Goal: Task Accomplishment & Management: Manage account settings

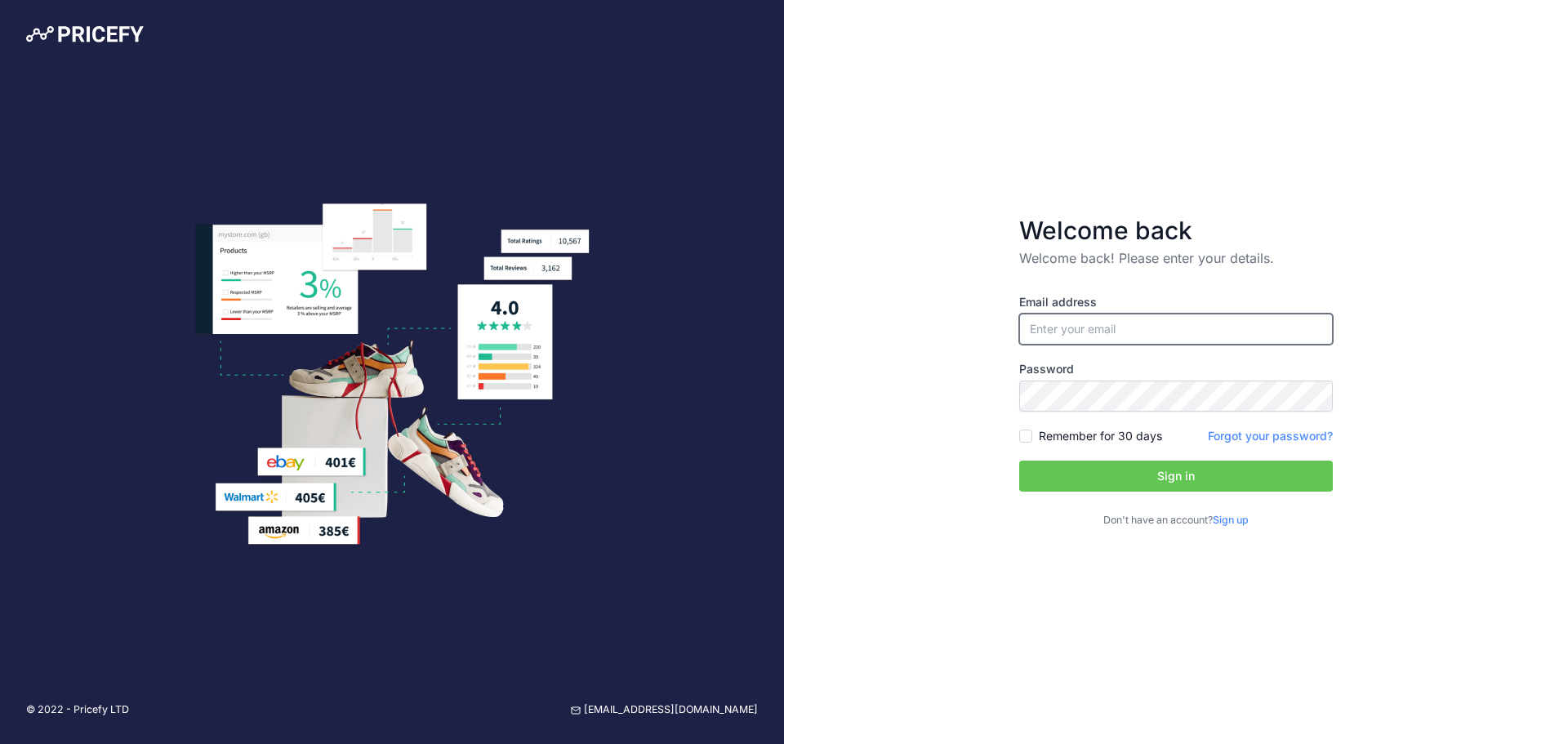
click at [1118, 317] on input "email" at bounding box center [1176, 329] width 313 height 31
paste input "[EMAIL_ADDRESS][DOMAIN_NAME]"
type input "[EMAIL_ADDRESS][DOMAIN_NAME]"
click at [1024, 438] on input "Remember for 30 days" at bounding box center [1025, 436] width 13 height 13
checkbox input "true"
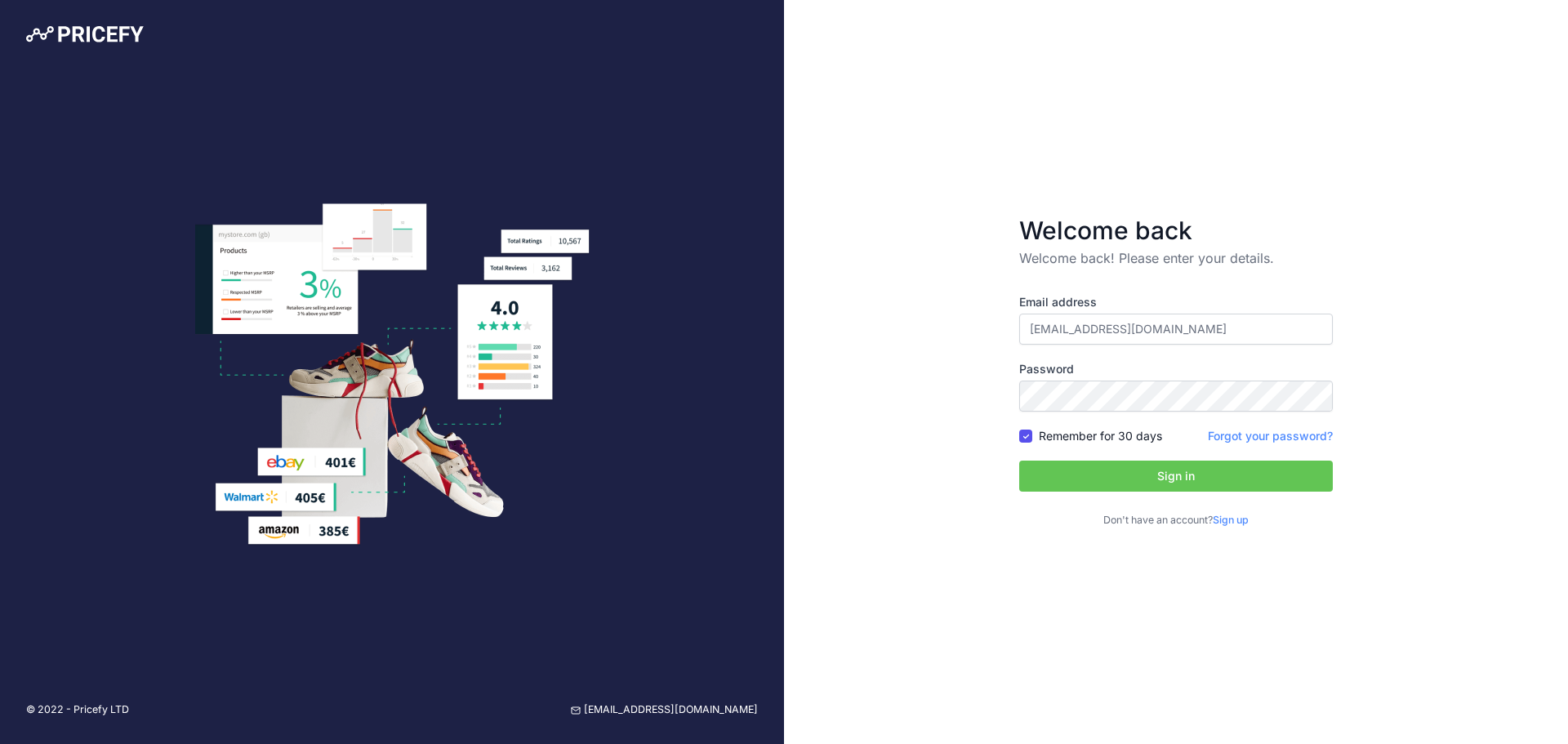
click at [1083, 475] on button "Sign in" at bounding box center [1176, 476] width 313 height 31
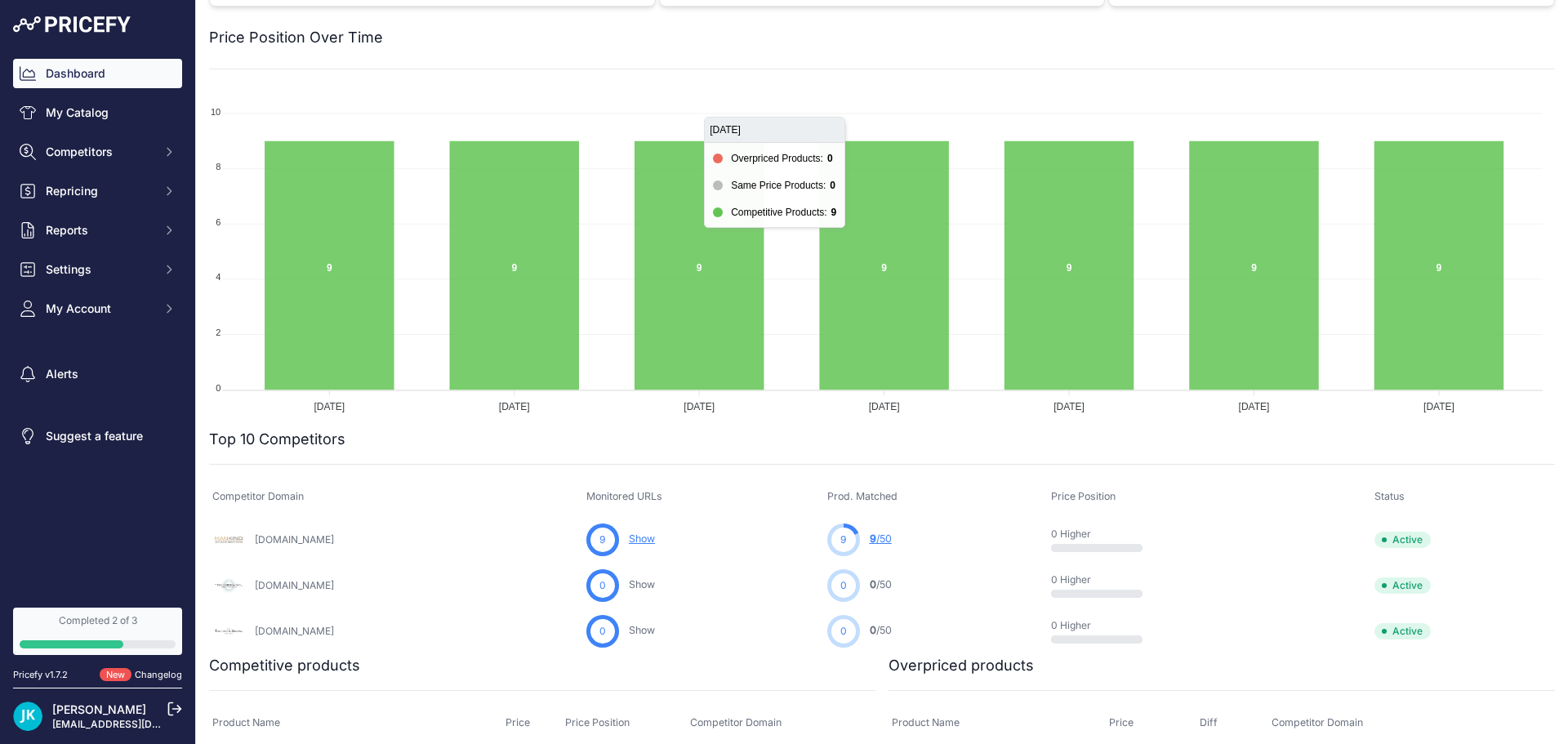
scroll to position [164, 0]
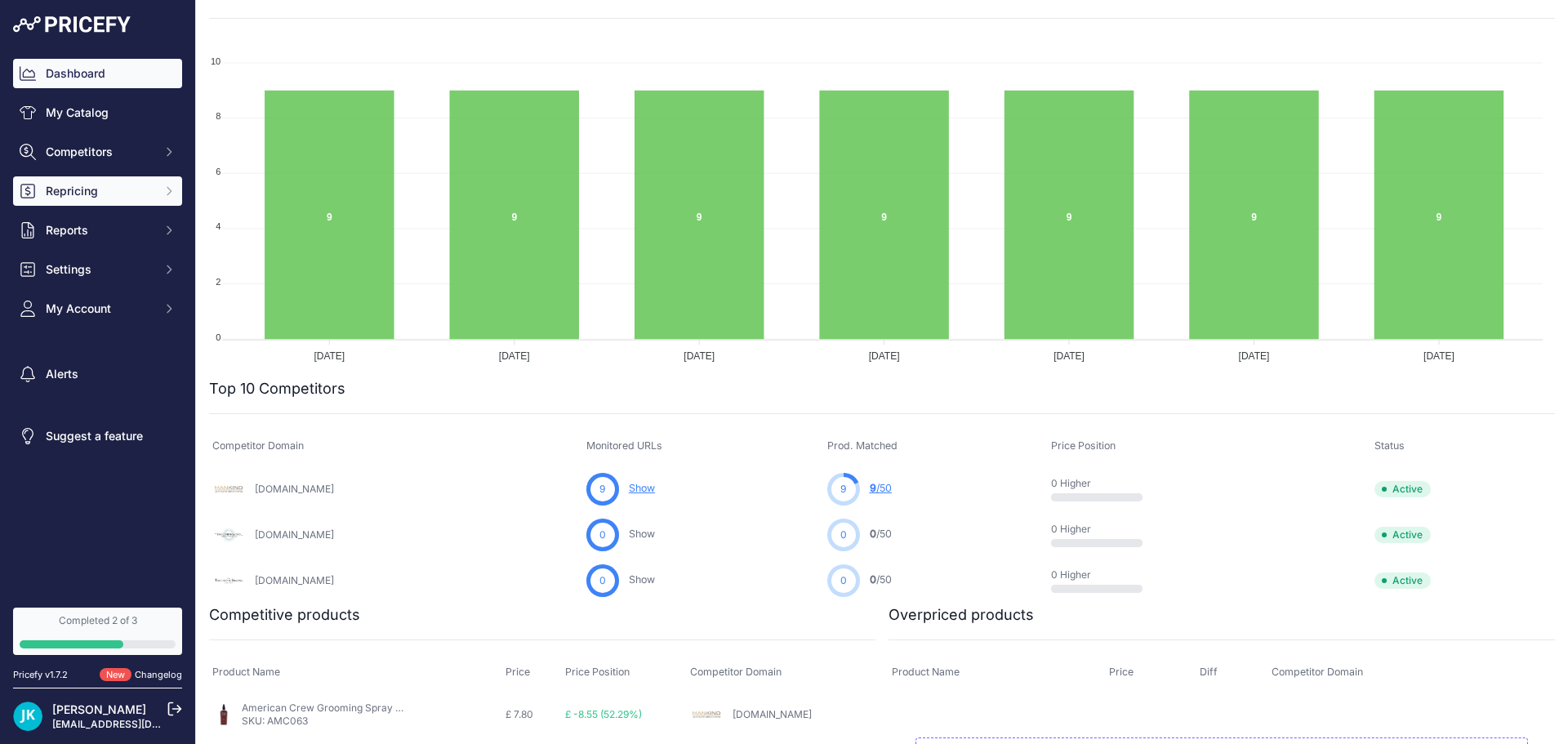
click at [100, 180] on button "Repricing" at bounding box center [97, 191] width 169 height 30
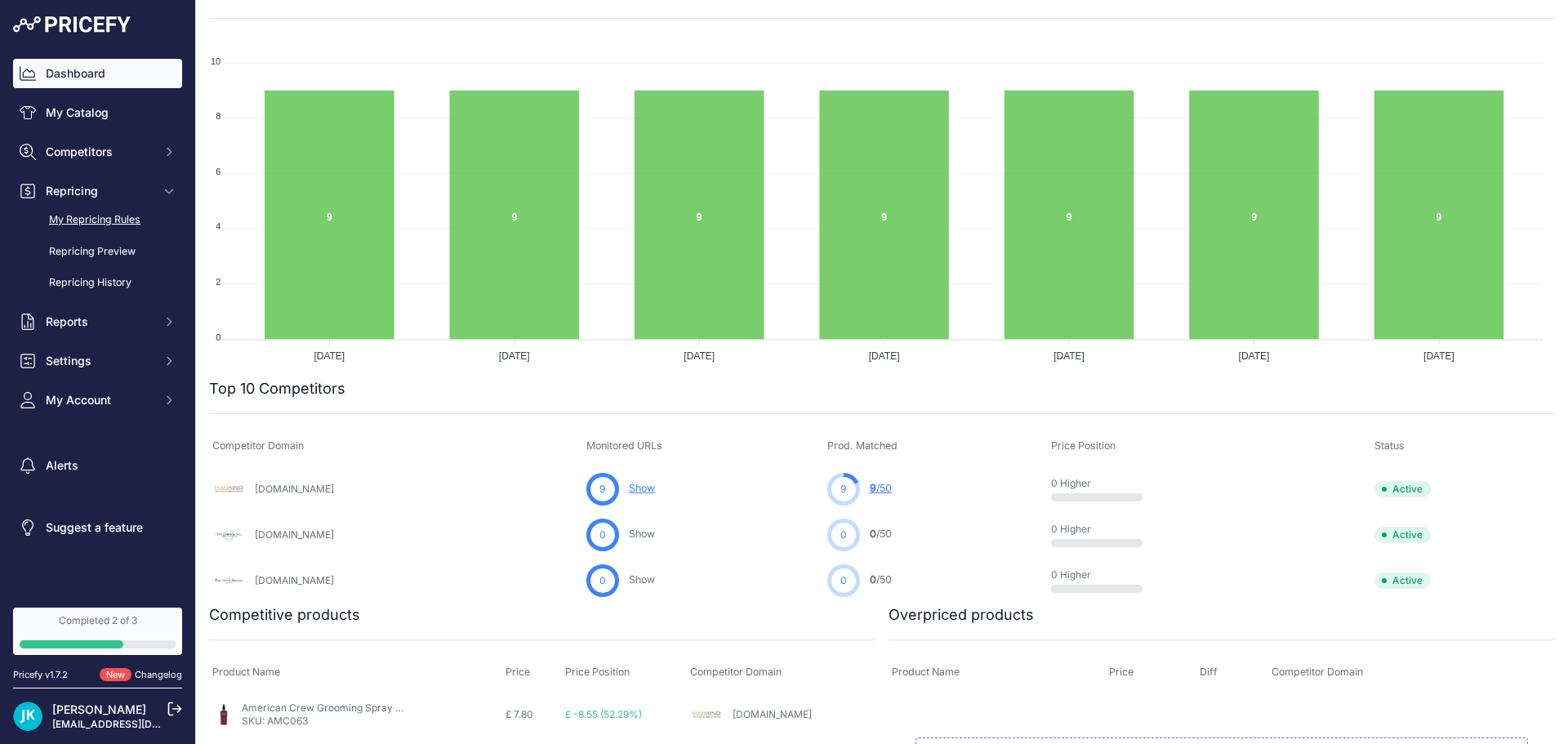
click at [121, 220] on link "My Repricing Rules" at bounding box center [97, 220] width 169 height 29
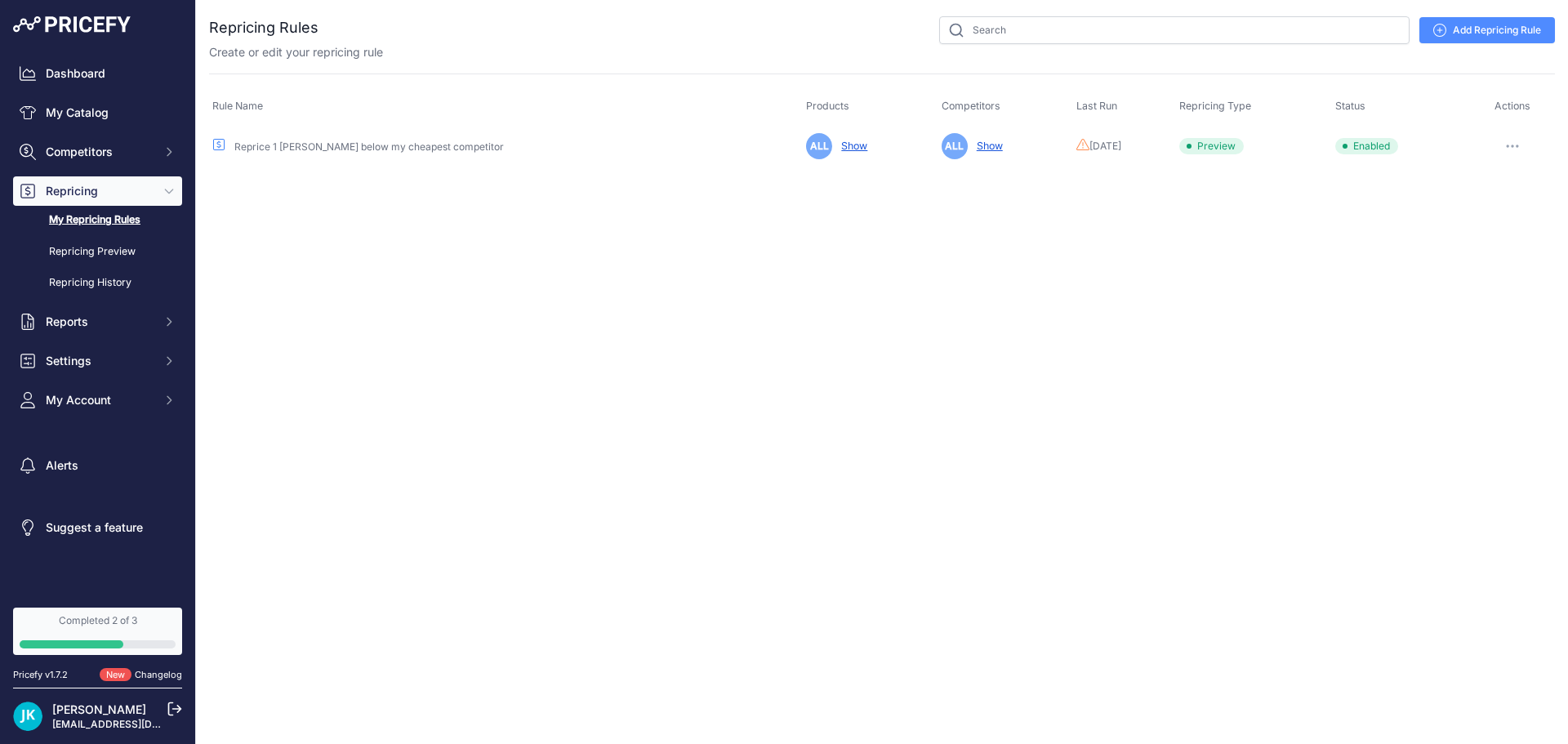
click at [302, 148] on link "Reprice 1 pence below my cheapest competitor" at bounding box center [369, 147] width 269 height 12
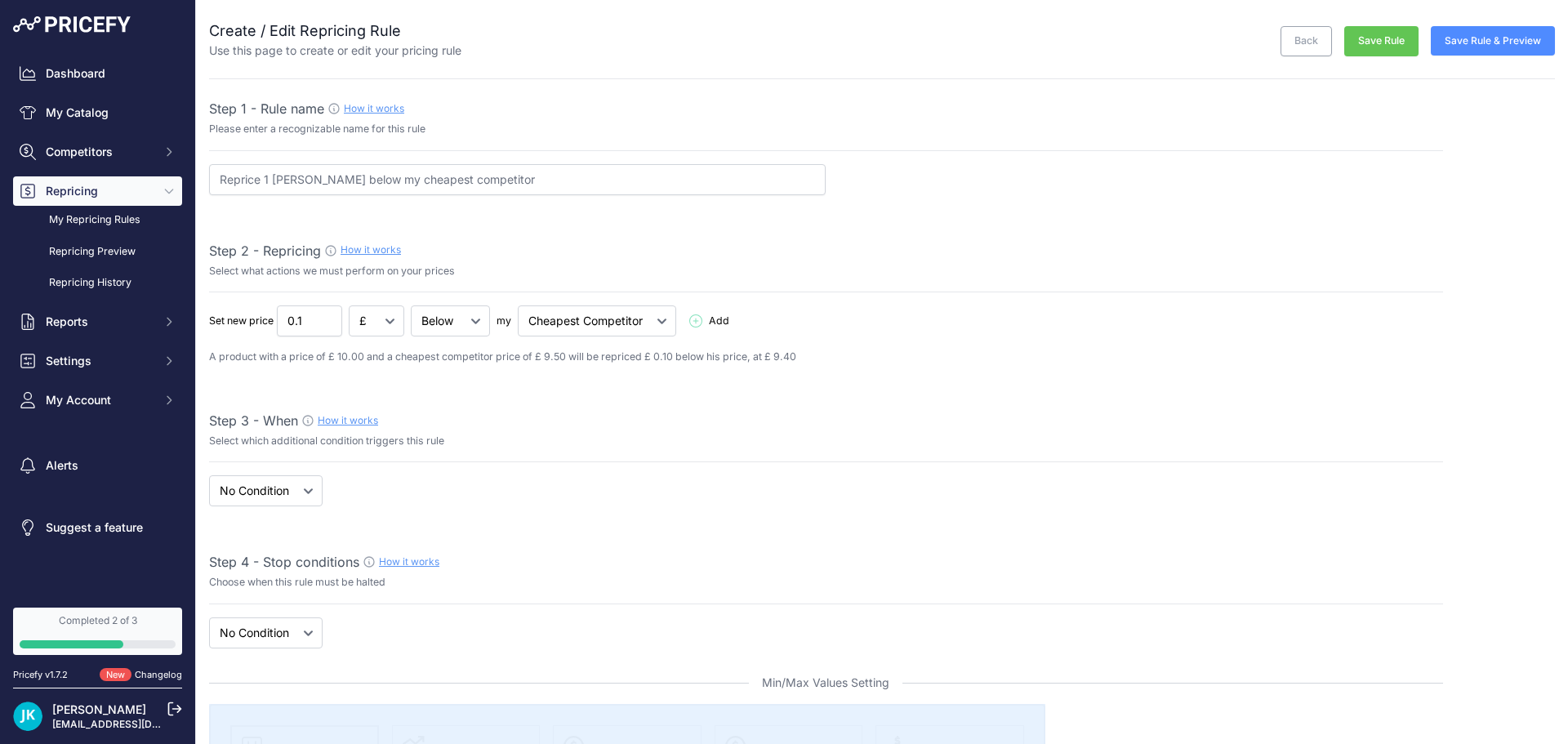
select select "7"
click at [98, 116] on link "My Catalog" at bounding box center [97, 113] width 169 height 30
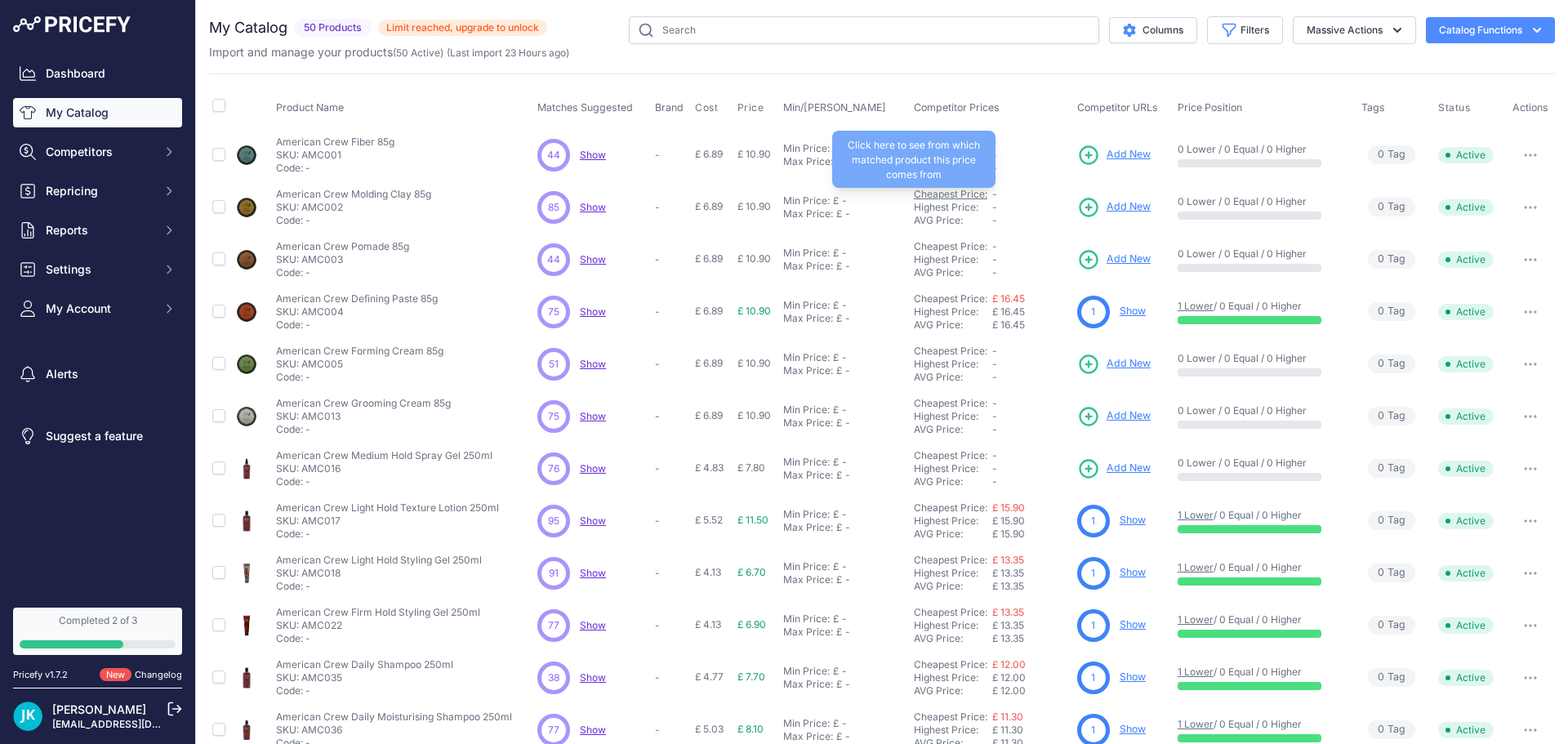
drag, startPoint x: 774, startPoint y: 193, endPoint x: 939, endPoint y: 191, distance: 165.0
click at [1524, 156] on icon "button" at bounding box center [1530, 155] width 13 height 3
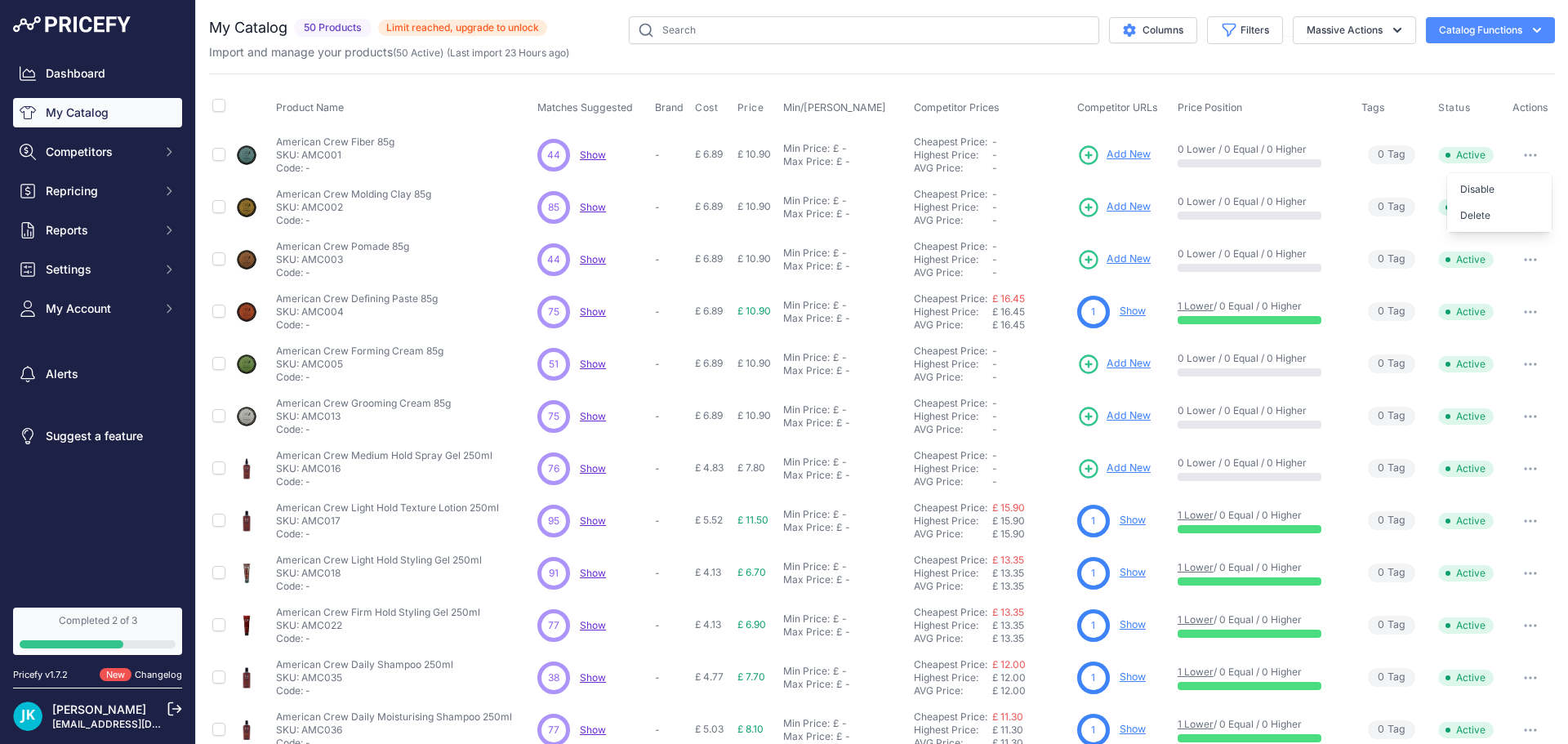
click at [591, 157] on span "Show" at bounding box center [593, 154] width 26 height 12
click at [1359, 37] on button "Massive Actions" at bounding box center [1355, 30] width 124 height 28
click at [1201, 59] on div "Import and manage your products ( 50 Active ) (Last import 23 Hours ago)" at bounding box center [882, 52] width 1346 height 16
click at [1496, 41] on button "Catalog Functions" at bounding box center [1491, 30] width 129 height 26
click at [1476, 67] on span "Import Additional Info" at bounding box center [1460, 64] width 100 height 13
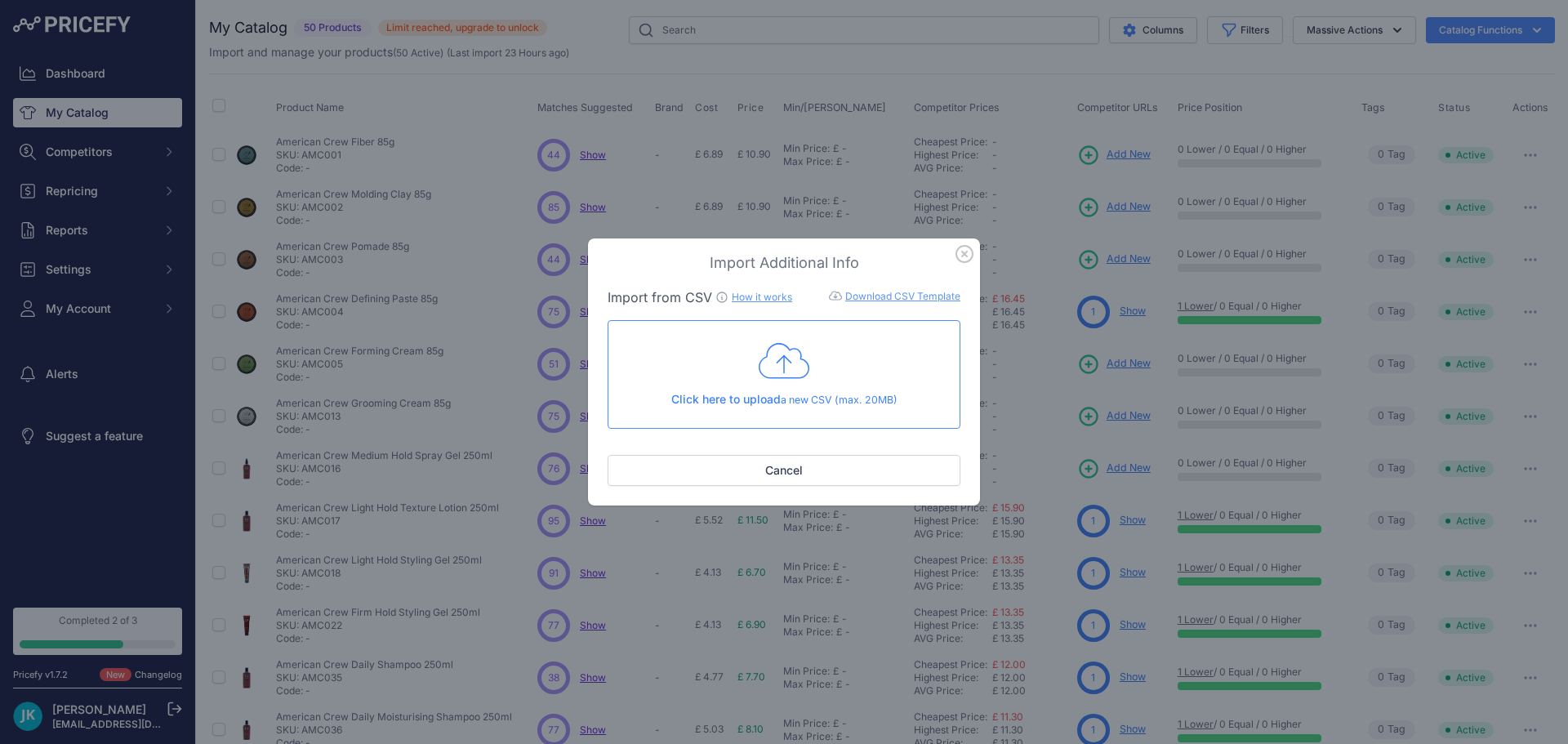
click at [963, 262] on icon "button" at bounding box center [964, 253] width 18 height 18
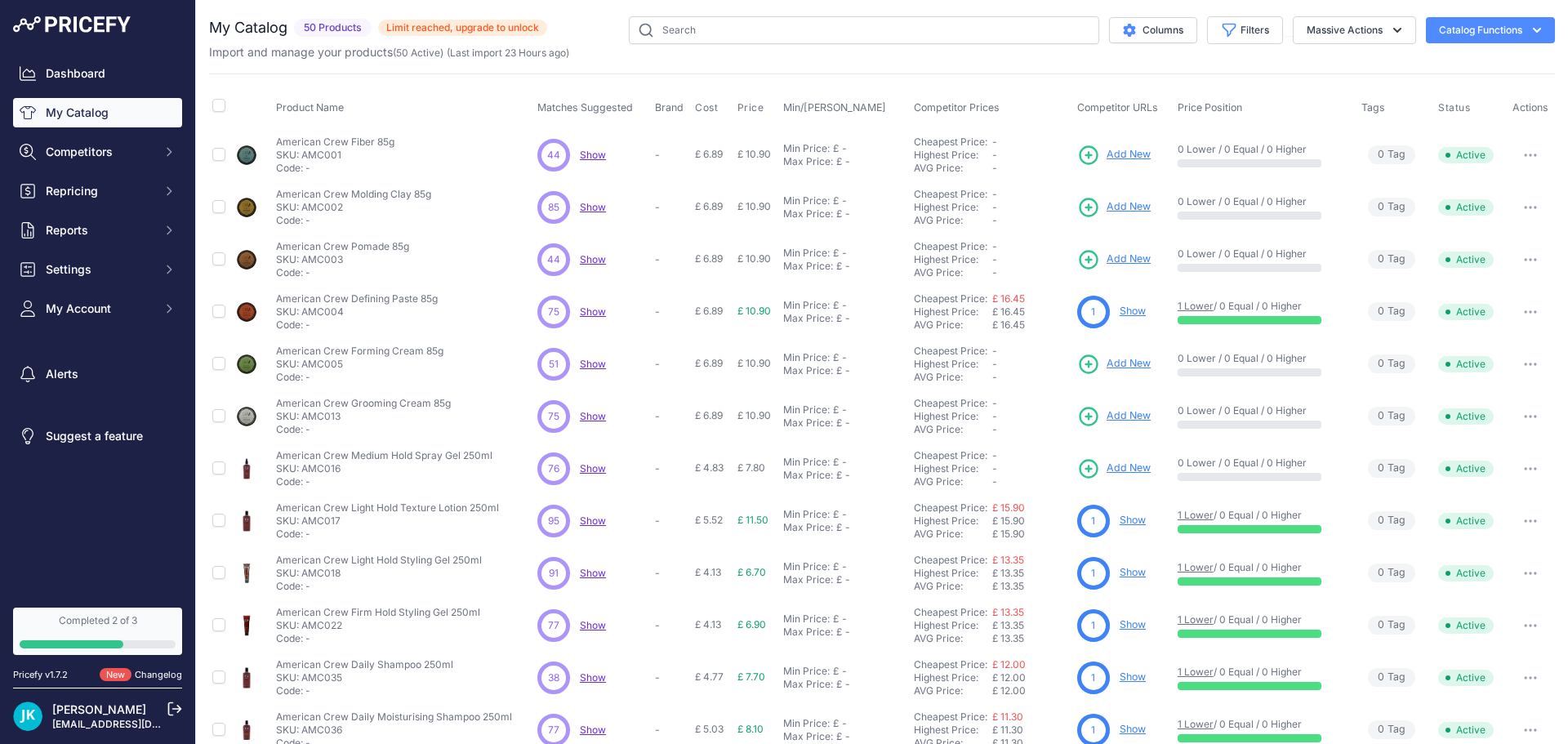
click at [1455, 35] on button "Catalog Functions" at bounding box center [1491, 30] width 129 height 26
click at [1432, 125] on link "Update Catalog" at bounding box center [1462, 123] width 183 height 30
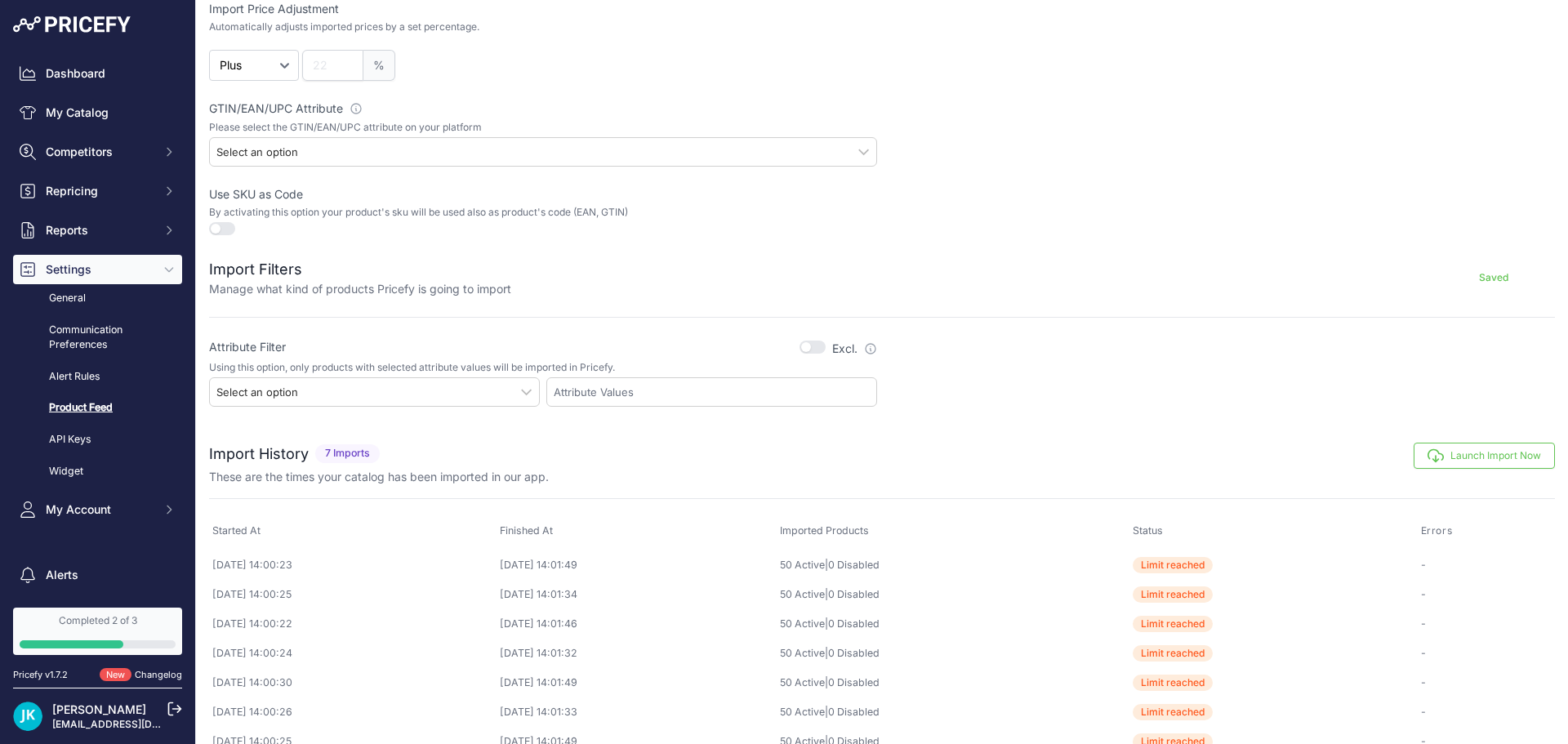
scroll to position [435, 0]
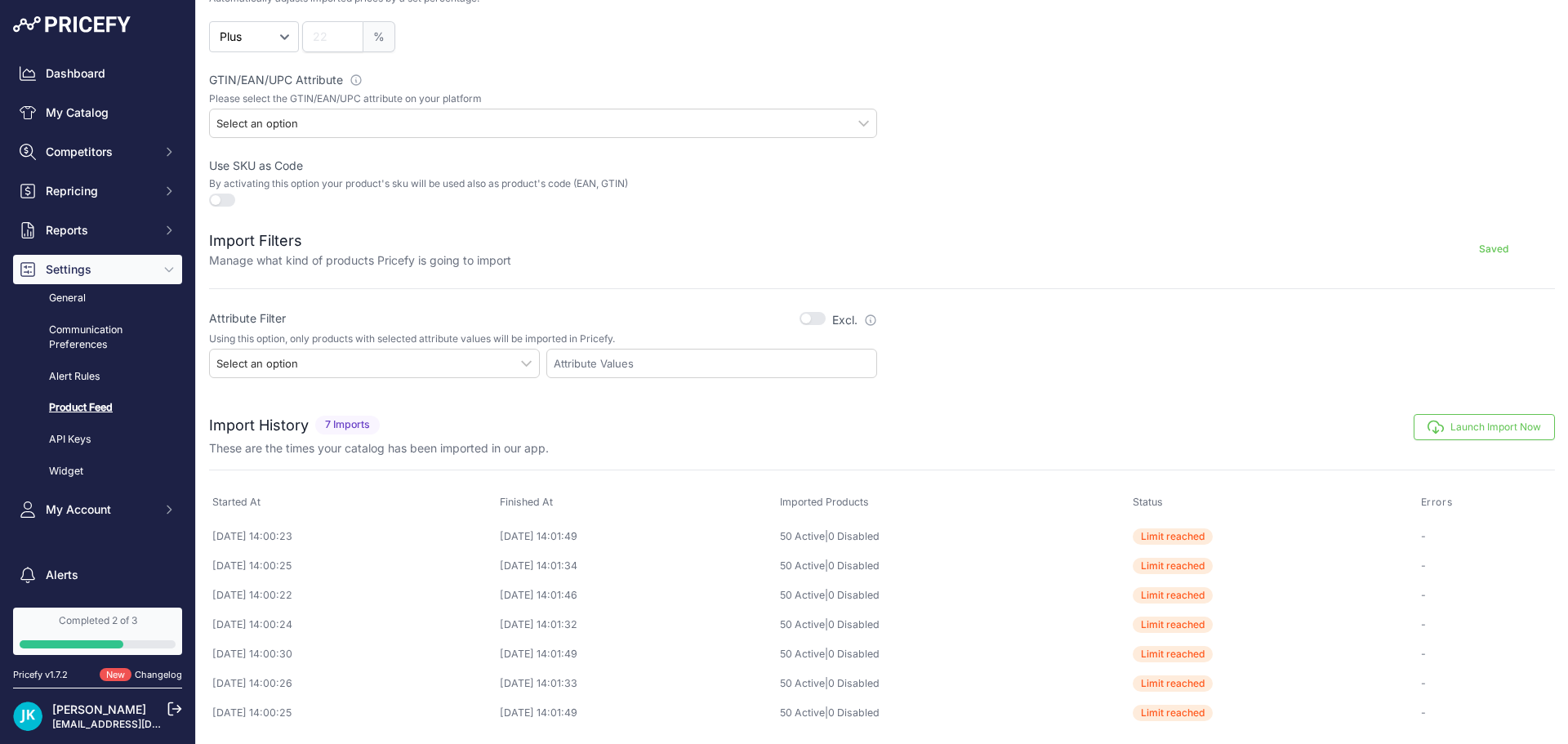
click at [364, 364] on div "Select an option" at bounding box center [374, 364] width 331 height 30
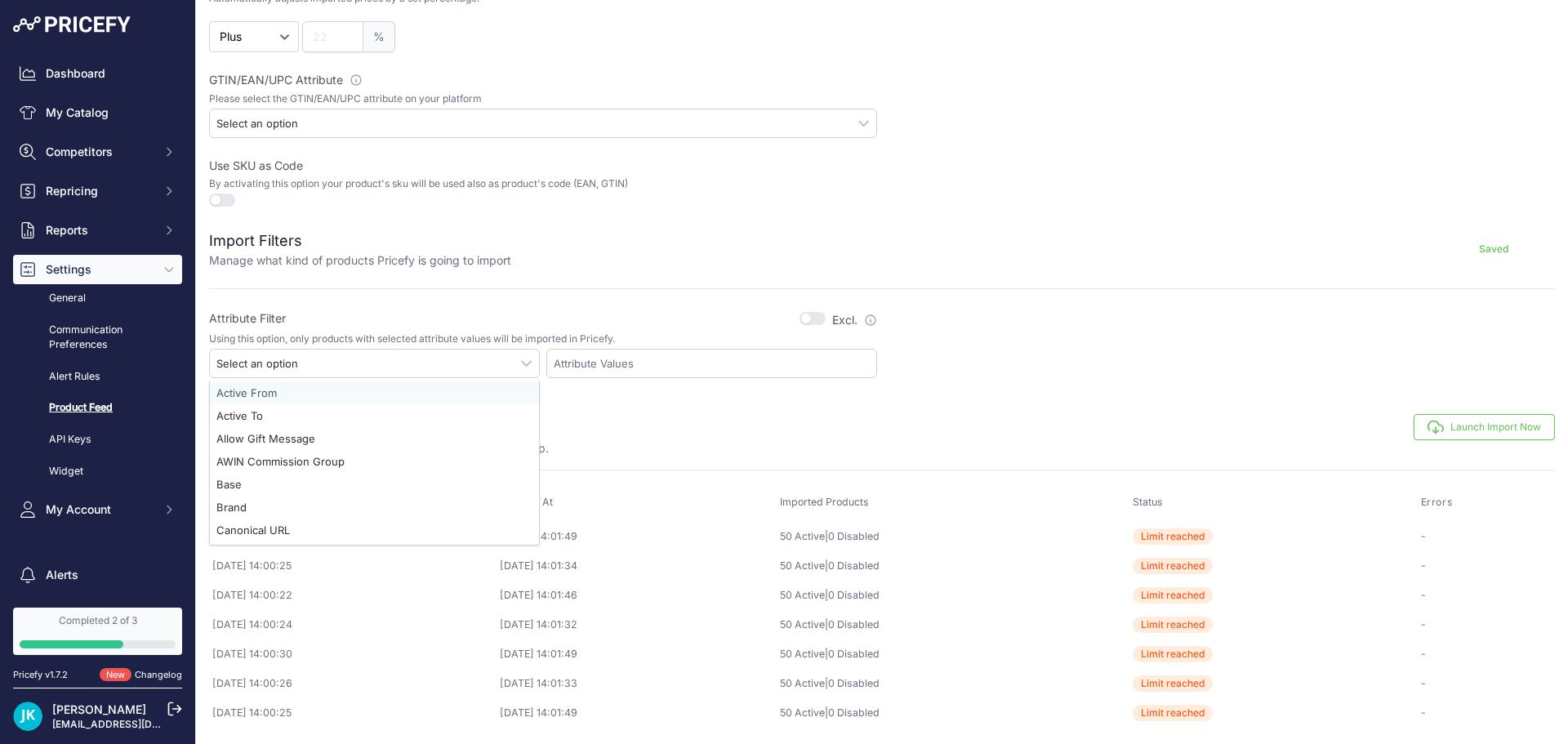
click at [654, 408] on div "You are not connected to the internet. Import History" at bounding box center [882, 572] width 1346 height 347
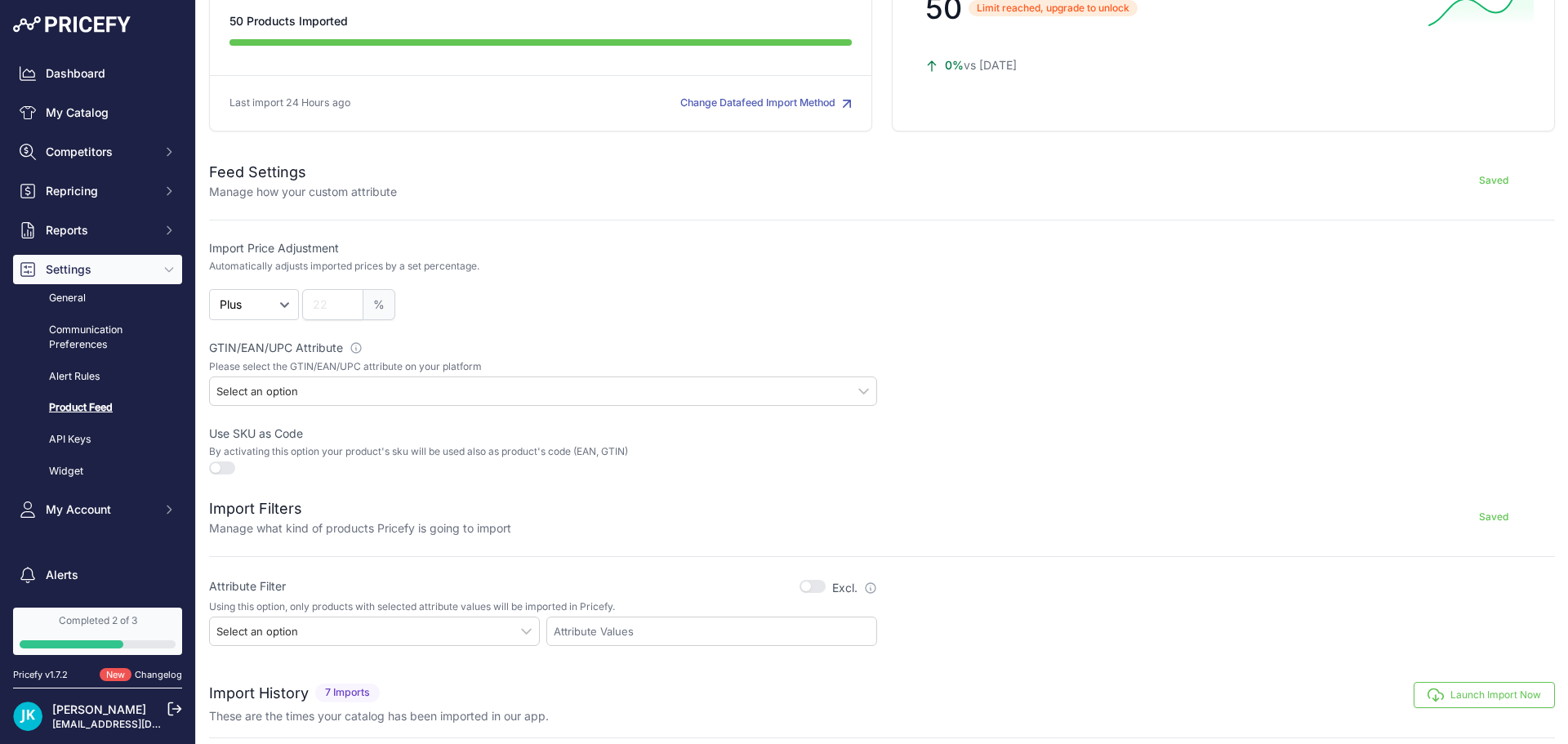
scroll to position [108, 0]
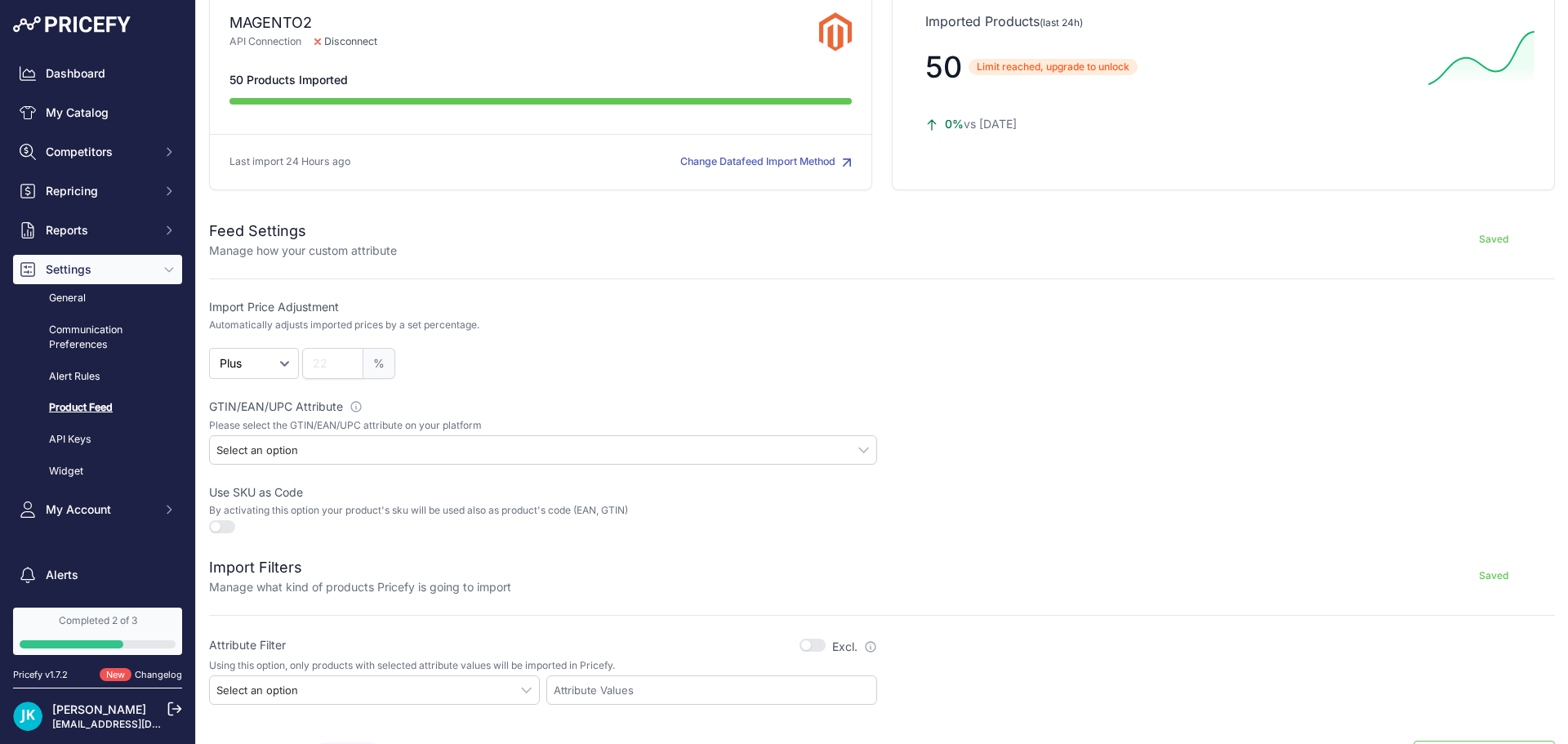
click at [296, 458] on div "Select an option" at bounding box center [543, 450] width 668 height 30
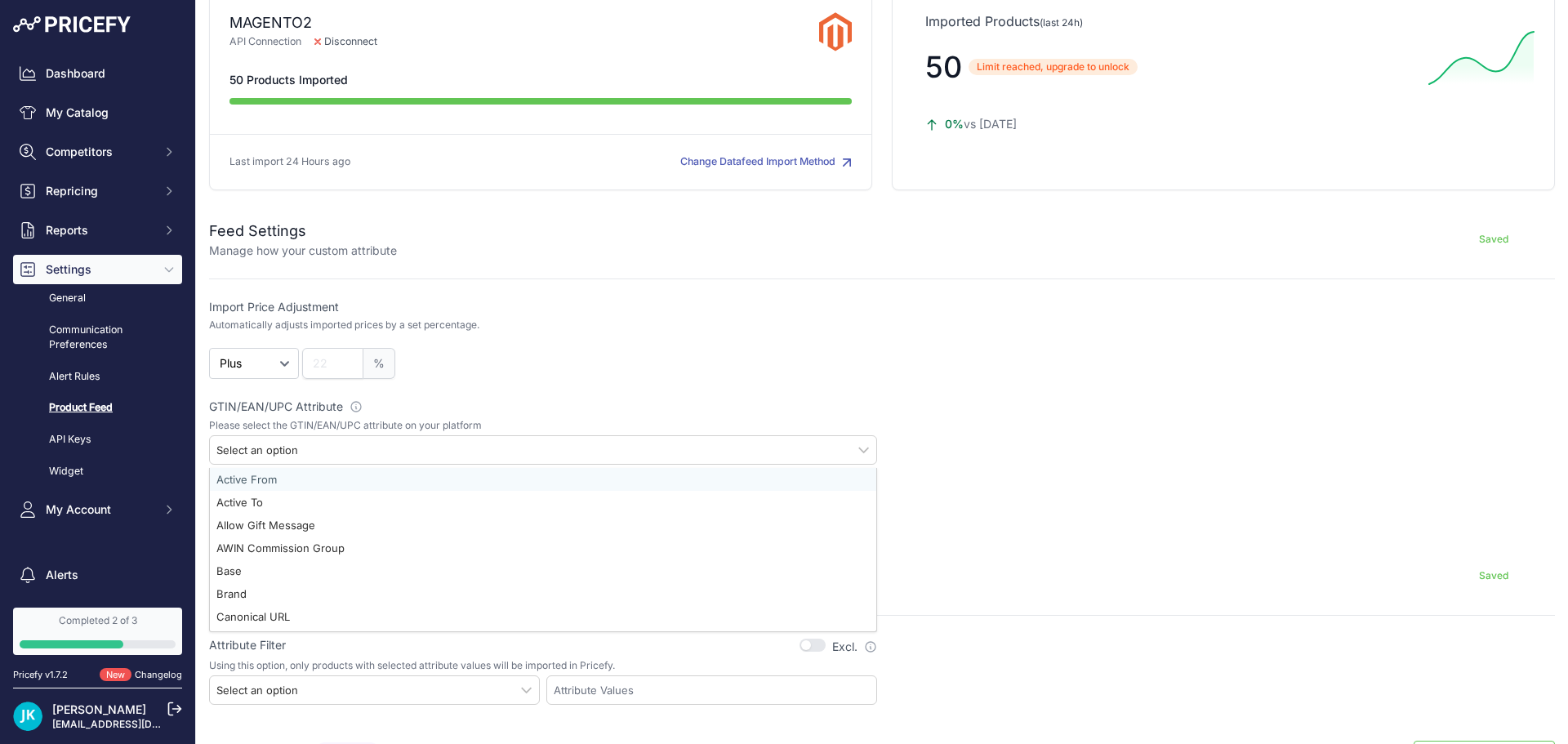
click at [468, 388] on div "Import Price Adjustment Automatically adjusts imported prices by a set percenta…" at bounding box center [882, 418] width 1346 height 238
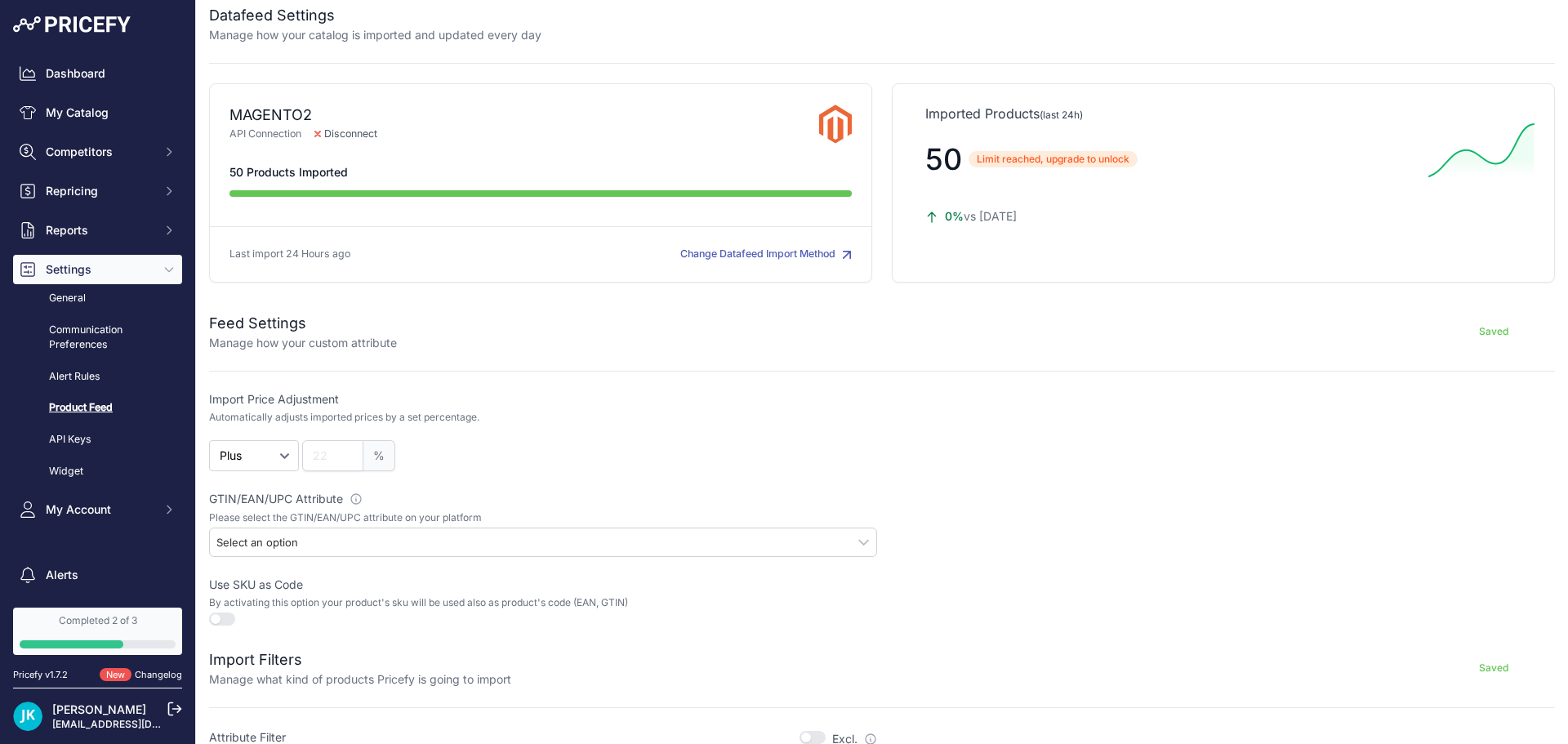
scroll to position [0, 0]
